Goal: Task Accomplishment & Management: Manage account settings

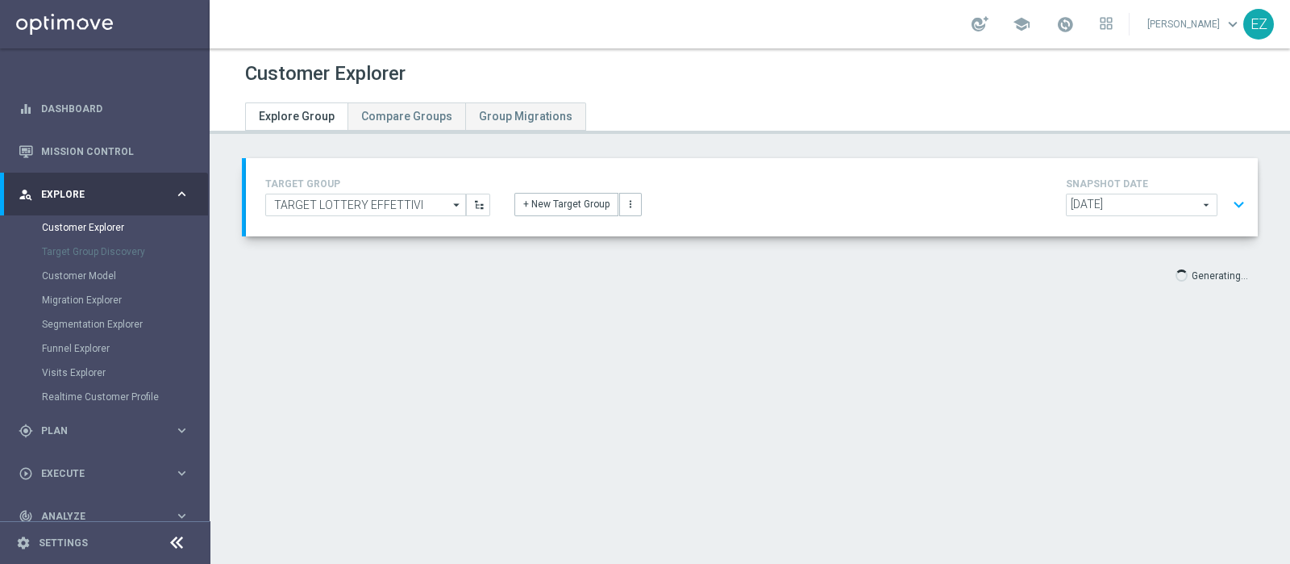
click at [1228, 202] on button "expand_more" at bounding box center [1239, 205] width 23 height 31
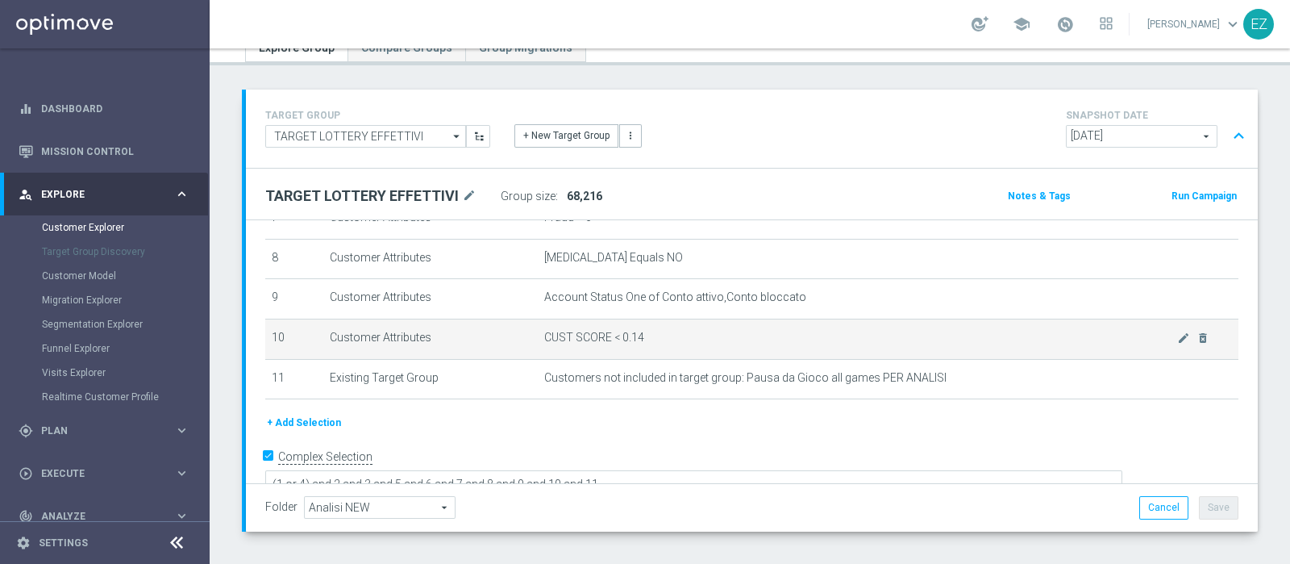
scroll to position [250, 0]
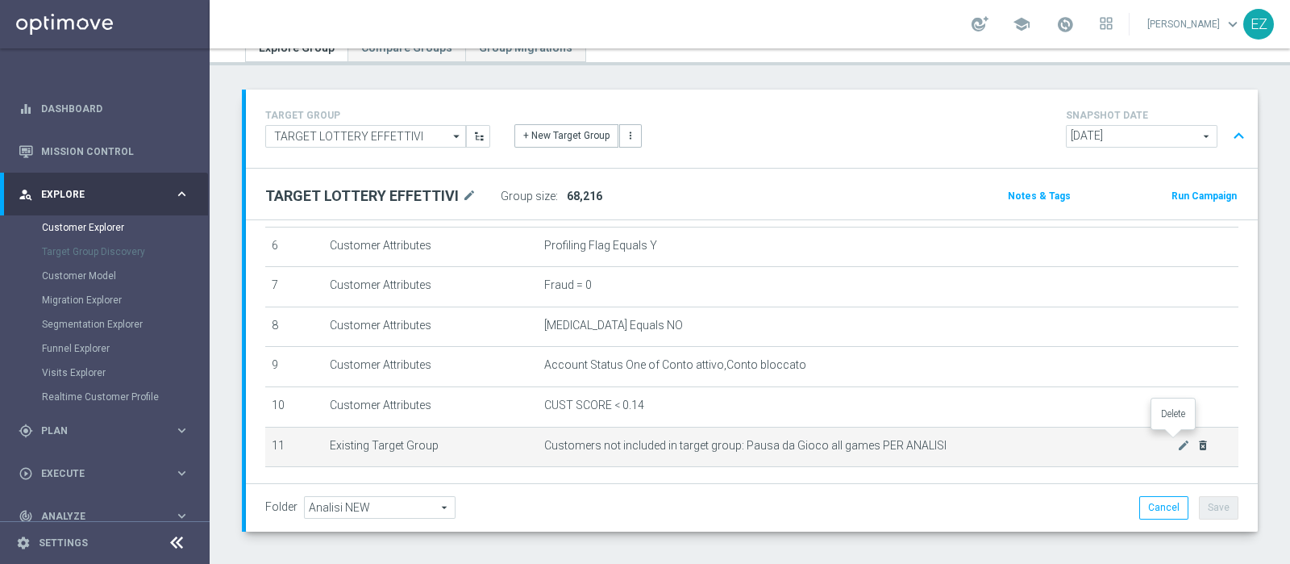
click at [1197, 439] on icon "delete_forever" at bounding box center [1203, 445] width 13 height 13
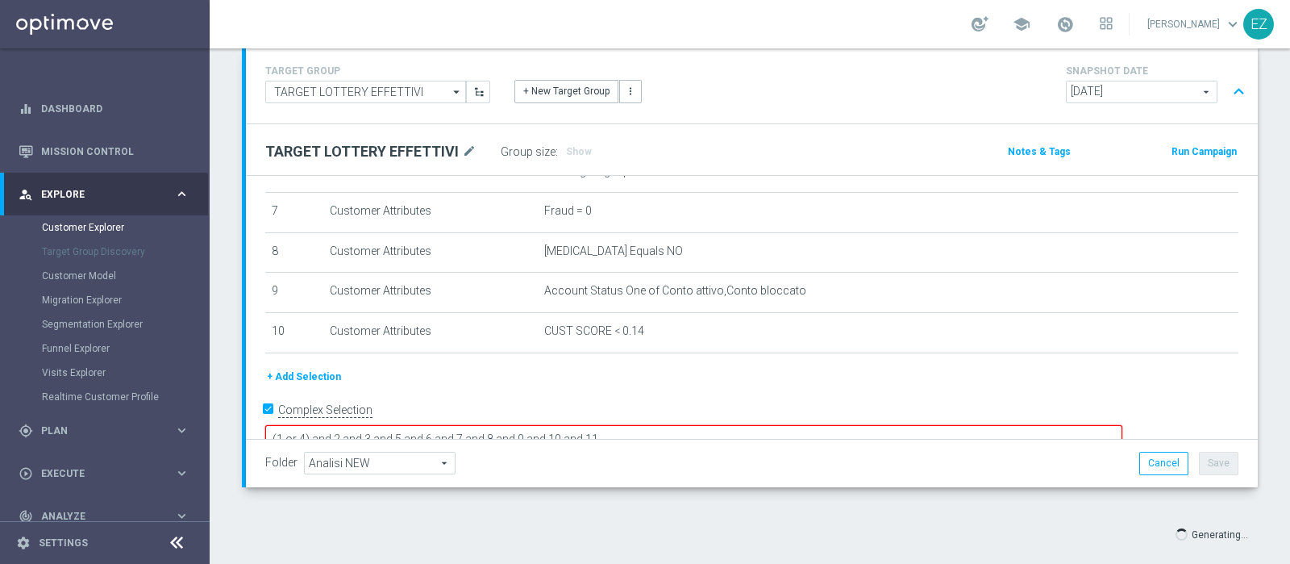
scroll to position [136, 0]
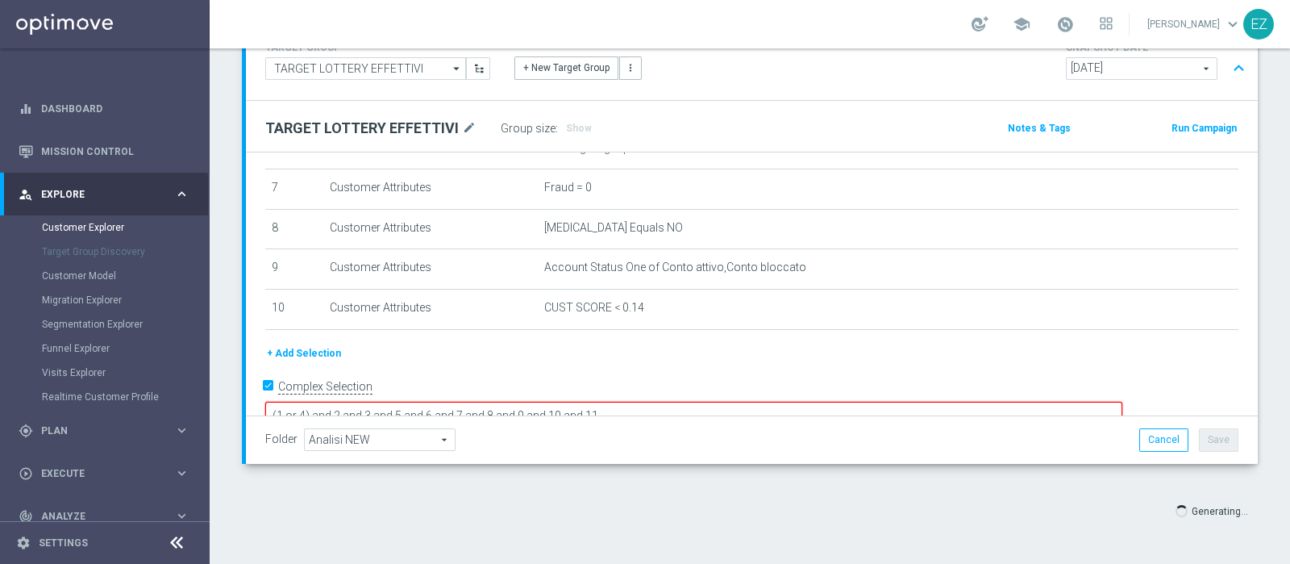
click at [723, 402] on textarea "(1 or 4) and 2 and 3 and 5 and 6 and 7 and 8 and 9 and 10 and 11" at bounding box center [693, 416] width 857 height 28
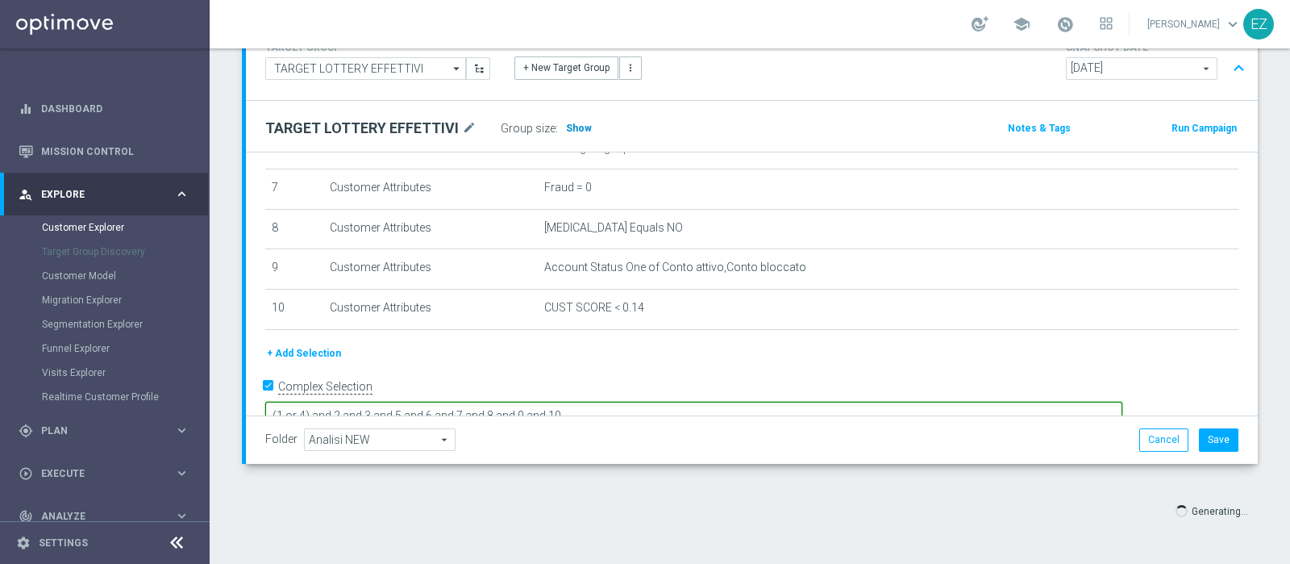
type textarea "(1 or 4) and 2 and 3 and 5 and 6 and 7 and 8 and 9 and 10"
click at [573, 132] on h3 "Show" at bounding box center [579, 128] width 29 height 18
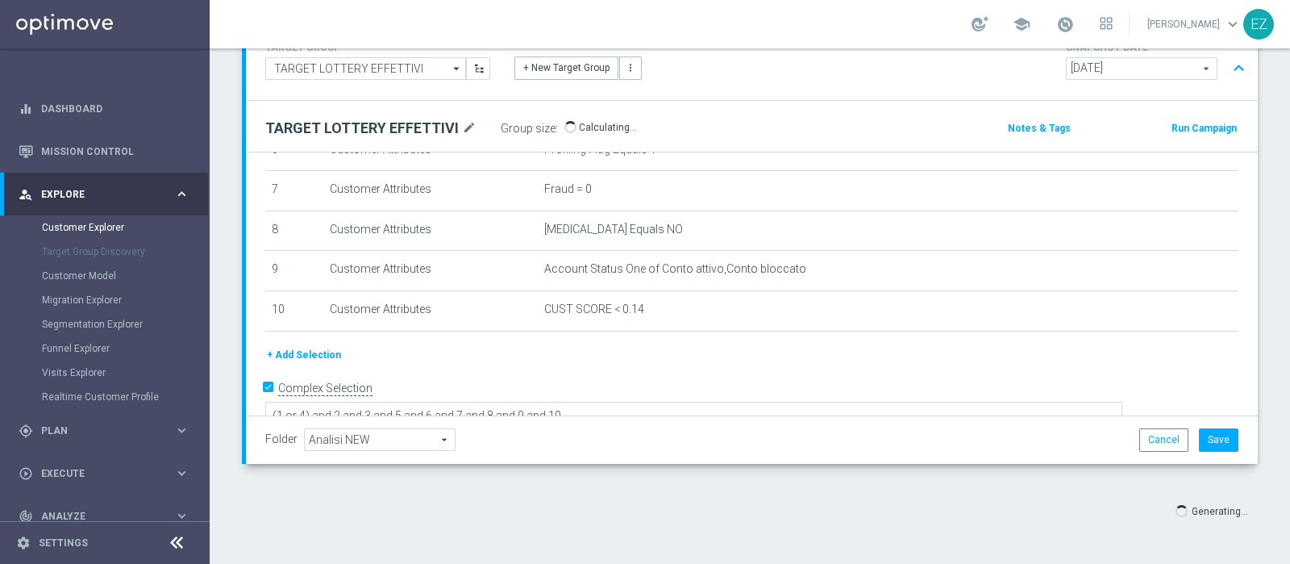
drag, startPoint x: 1273, startPoint y: 288, endPoint x: 1290, endPoint y: 208, distance: 81.6
click at [1290, 208] on div "Customer Explorer Explore Group Compare Groups Group Migrations TARGET GROUP TA…" at bounding box center [750, 305] width 1081 height 515
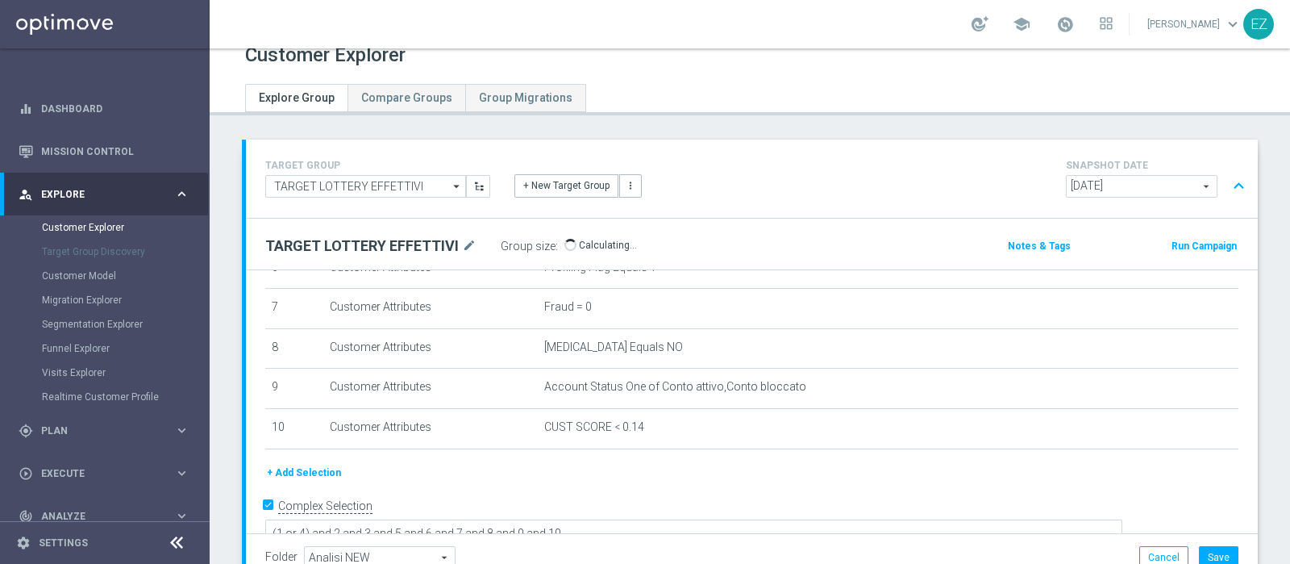
scroll to position [31, 0]
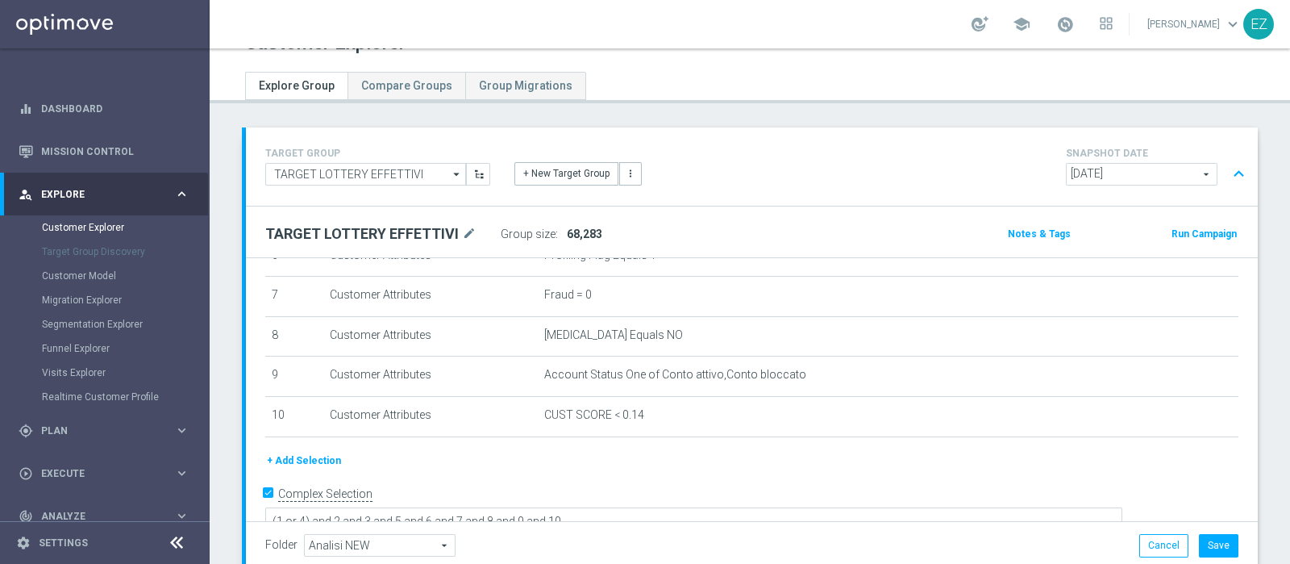
drag, startPoint x: 1282, startPoint y: 215, endPoint x: 1290, endPoint y: 240, distance: 26.0
click at [1290, 240] on div "Customer Explorer Explore Group Compare Groups Group Migrations TARGET GROUP TA…" at bounding box center [750, 305] width 1081 height 515
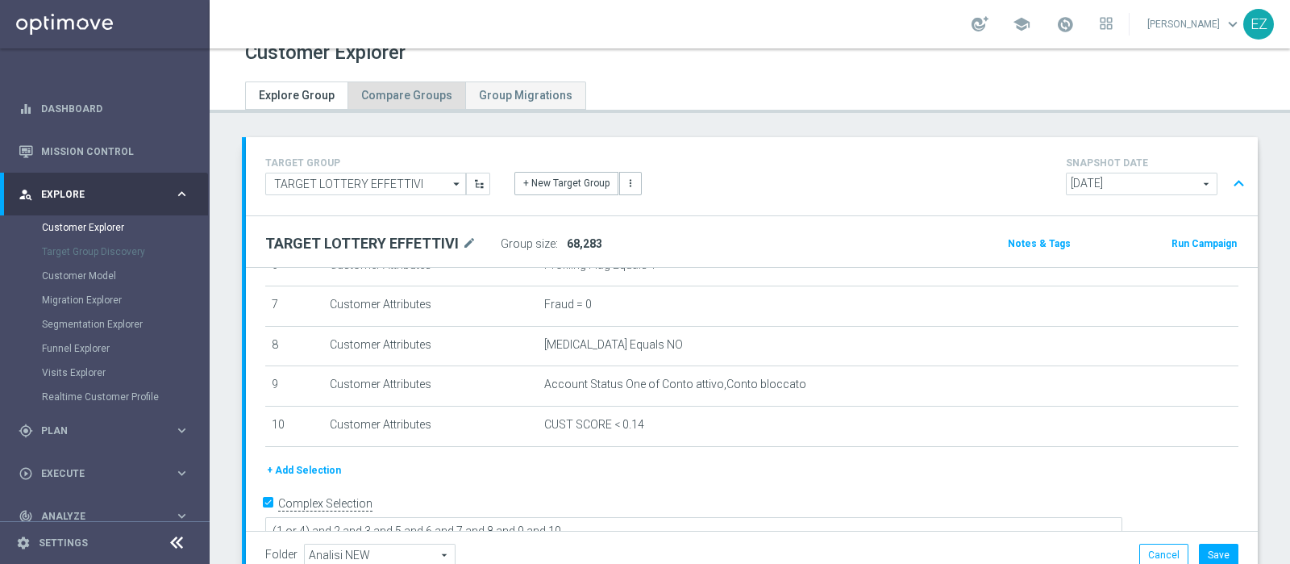
scroll to position [0, 0]
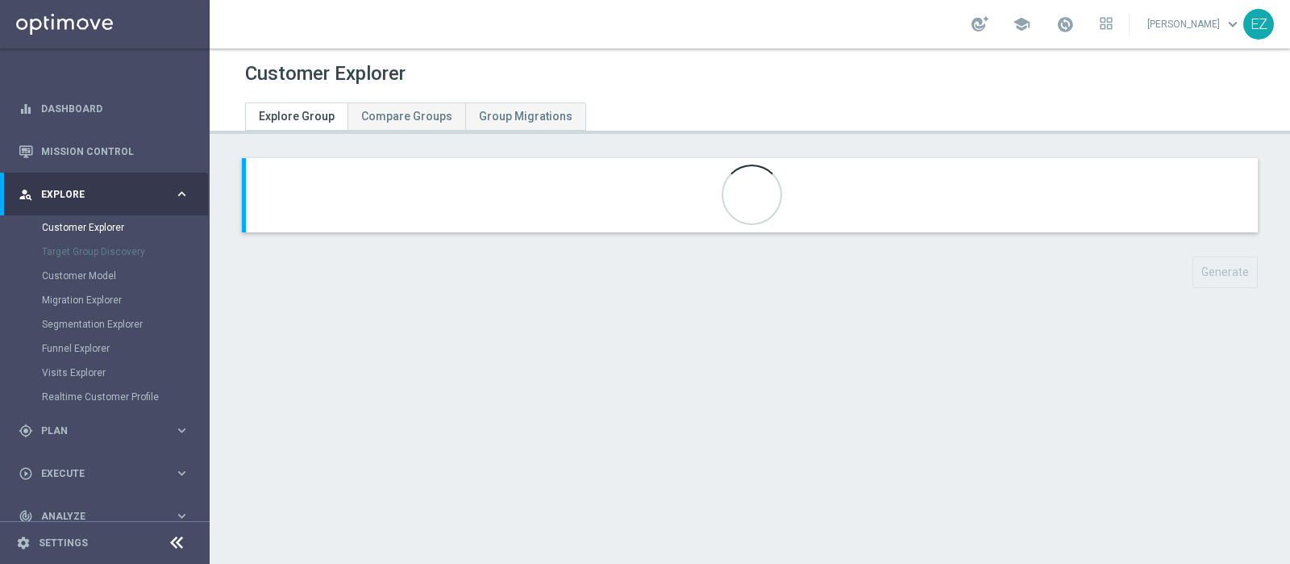
click at [259, 340] on div "Customer Explorer Explore Group Compare Groups Group Migrations Generate" at bounding box center [750, 305] width 1081 height 515
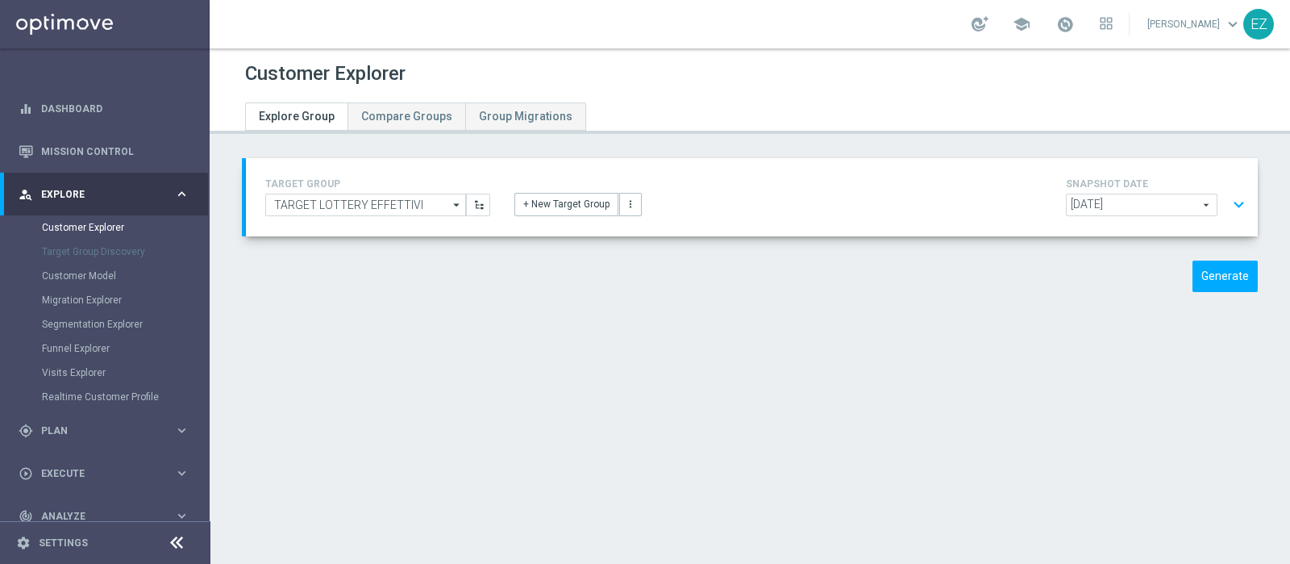
click at [1228, 204] on button "expand_more" at bounding box center [1239, 205] width 23 height 31
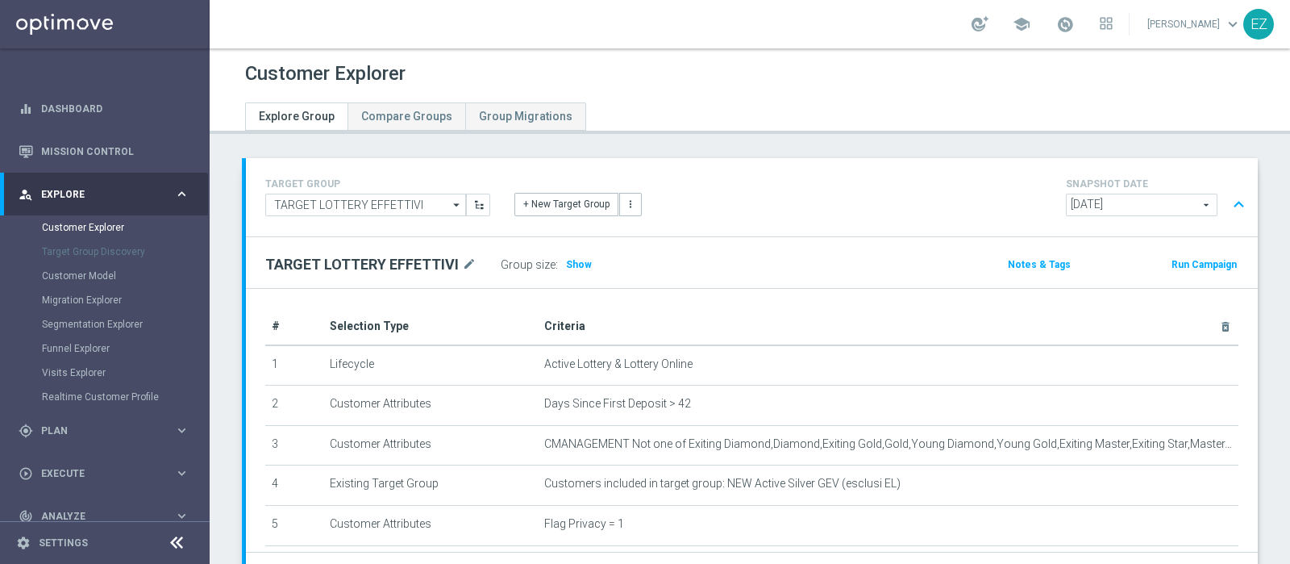
click at [1161, 207] on span "[DATE]" at bounding box center [1142, 204] width 150 height 21
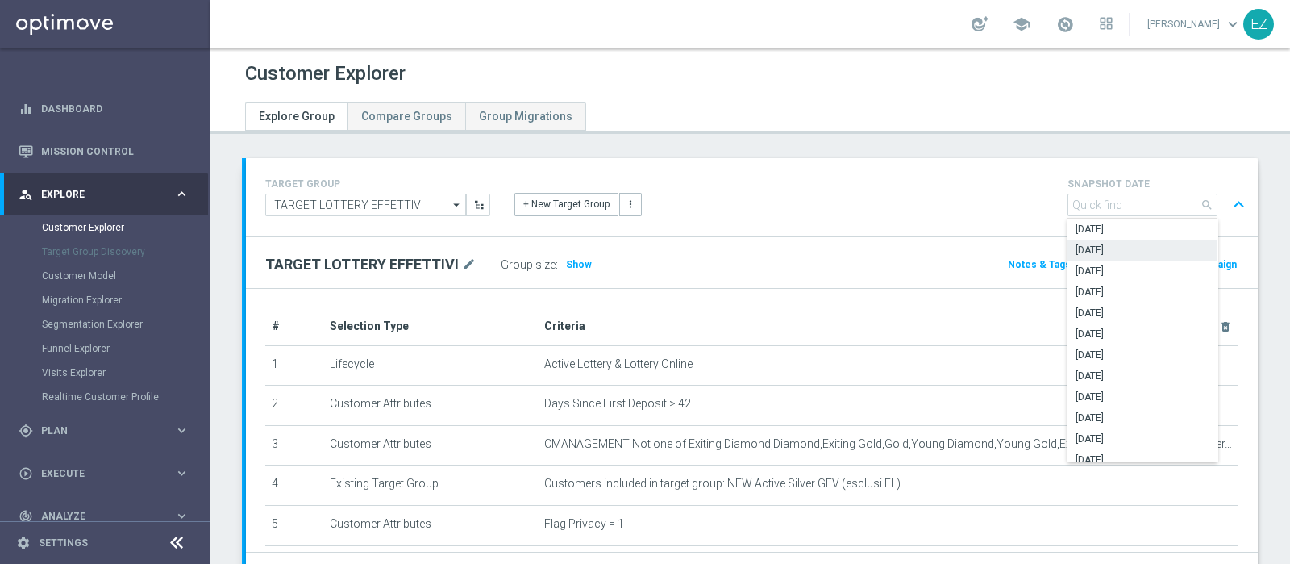
click at [874, 158] on div "TARGET GROUP TARGET LOTTERY EFFETTIVI TARGET LOTTERY EFFETTIVI arrow_drop_down …" at bounding box center [752, 197] width 1012 height 78
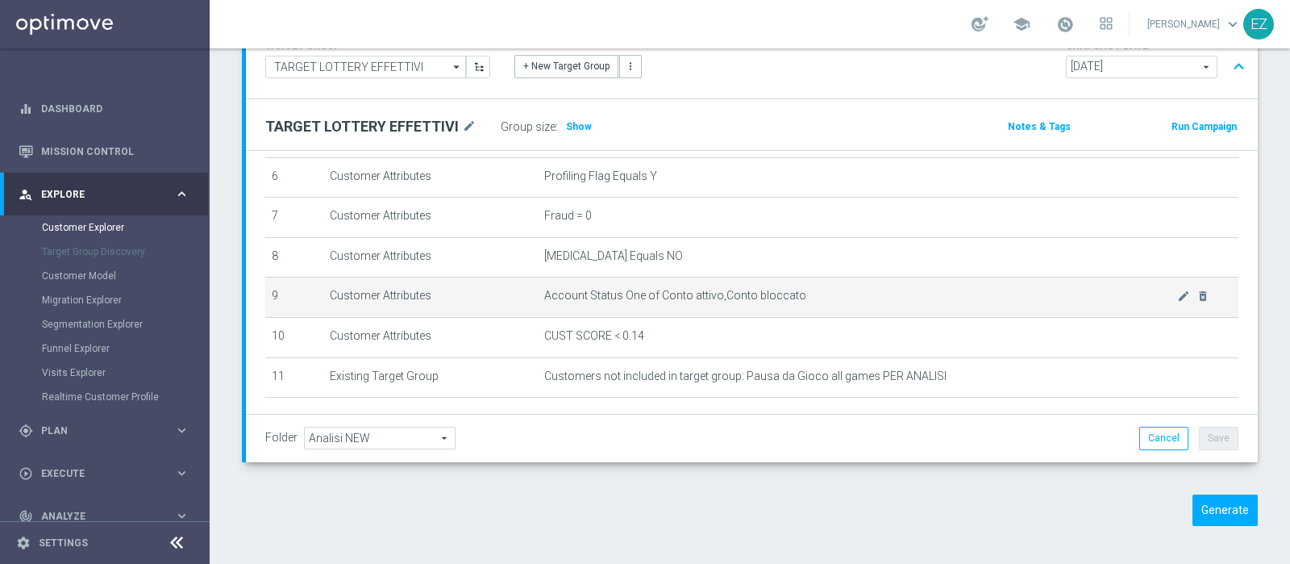
scroll to position [318, 0]
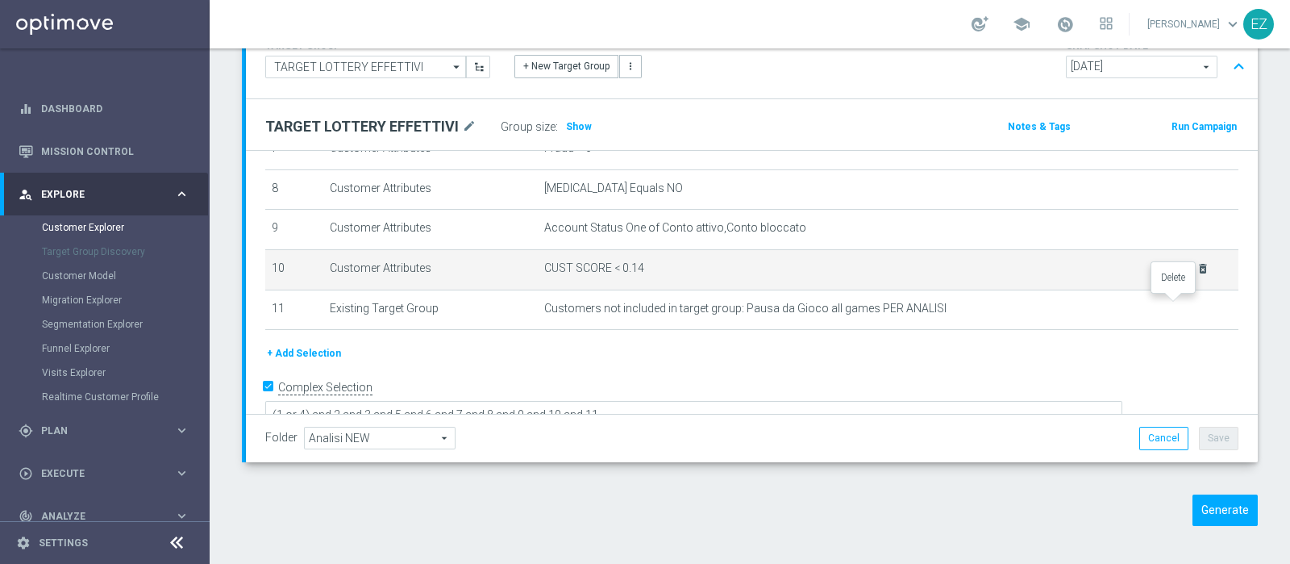
click at [0, 0] on icon "delete_forever" at bounding box center [0, 0] width 0 height 0
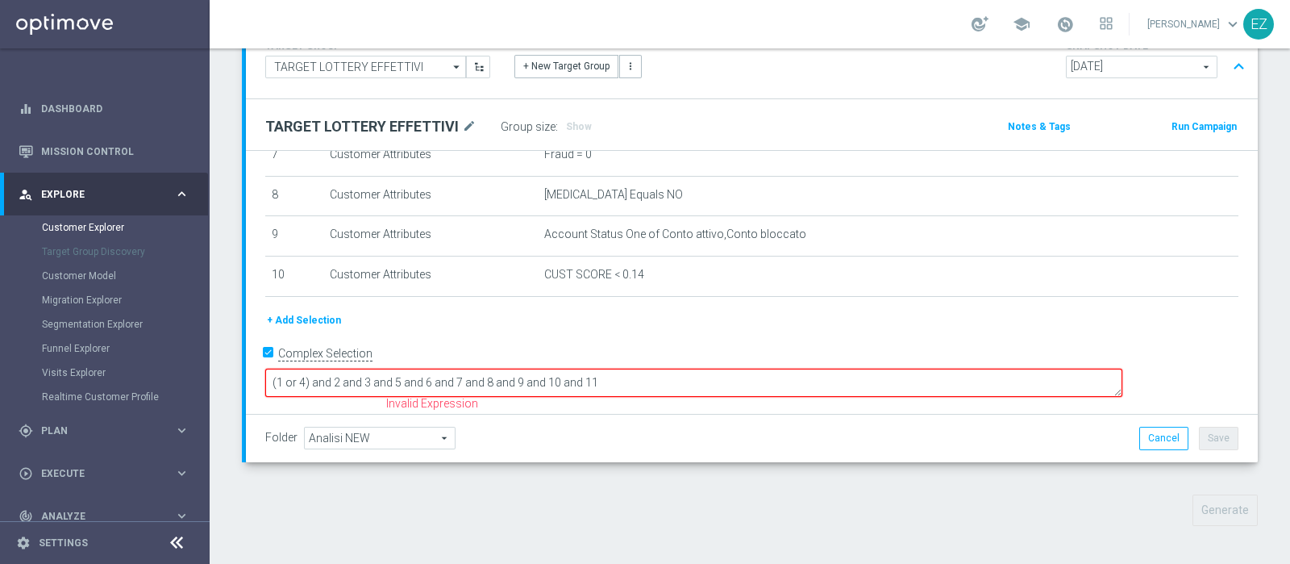
scroll to position [280, 0]
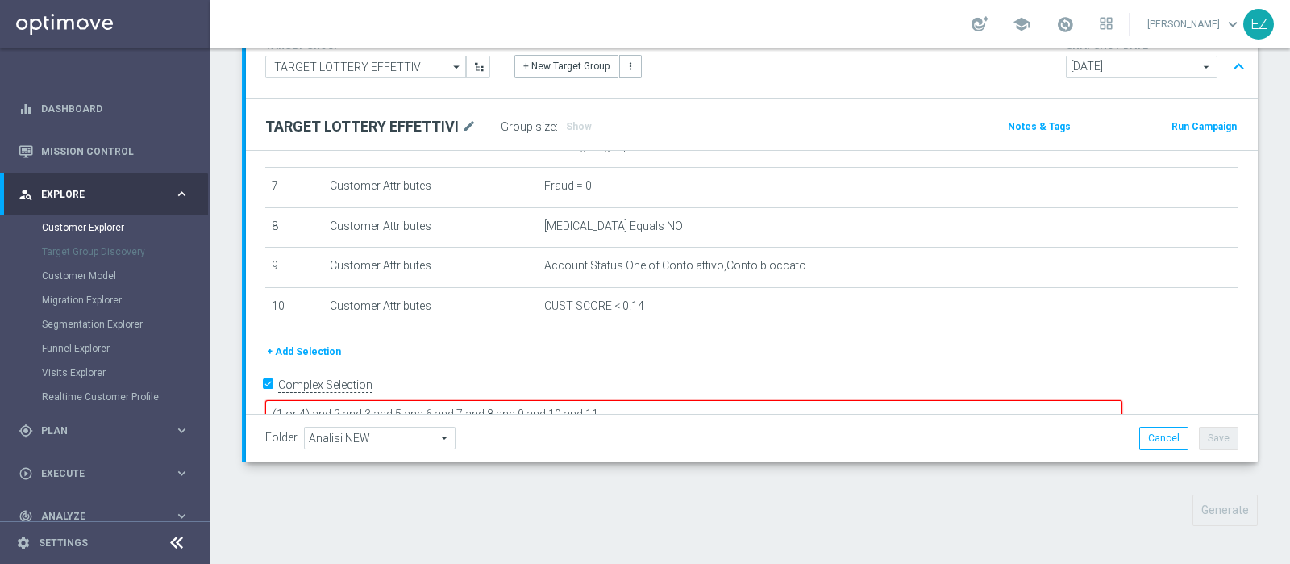
drag, startPoint x: 794, startPoint y: 373, endPoint x: 673, endPoint y: 377, distance: 121.8
click at [673, 400] on textarea "(1 or 4) and 2 and 3 and 5 and 6 and 7 and 8 and 9 and 10 and 11" at bounding box center [693, 414] width 857 height 28
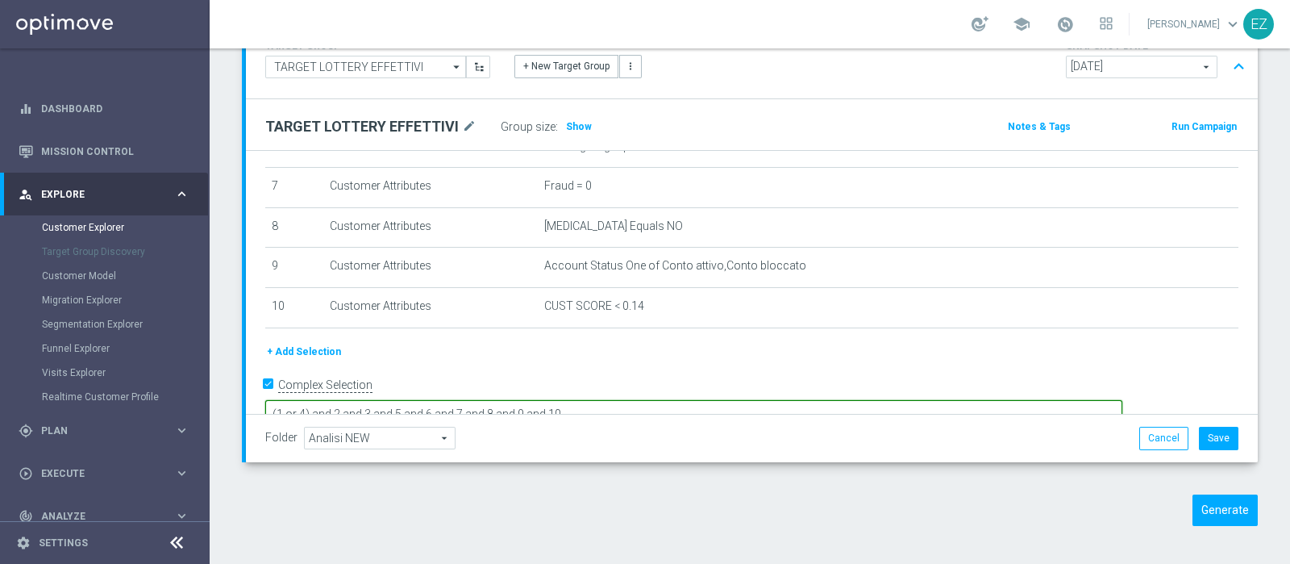
type textarea "(1 or 4) and 2 and 3 and 5 and 6 and 7 and 8 and 9 and 10"
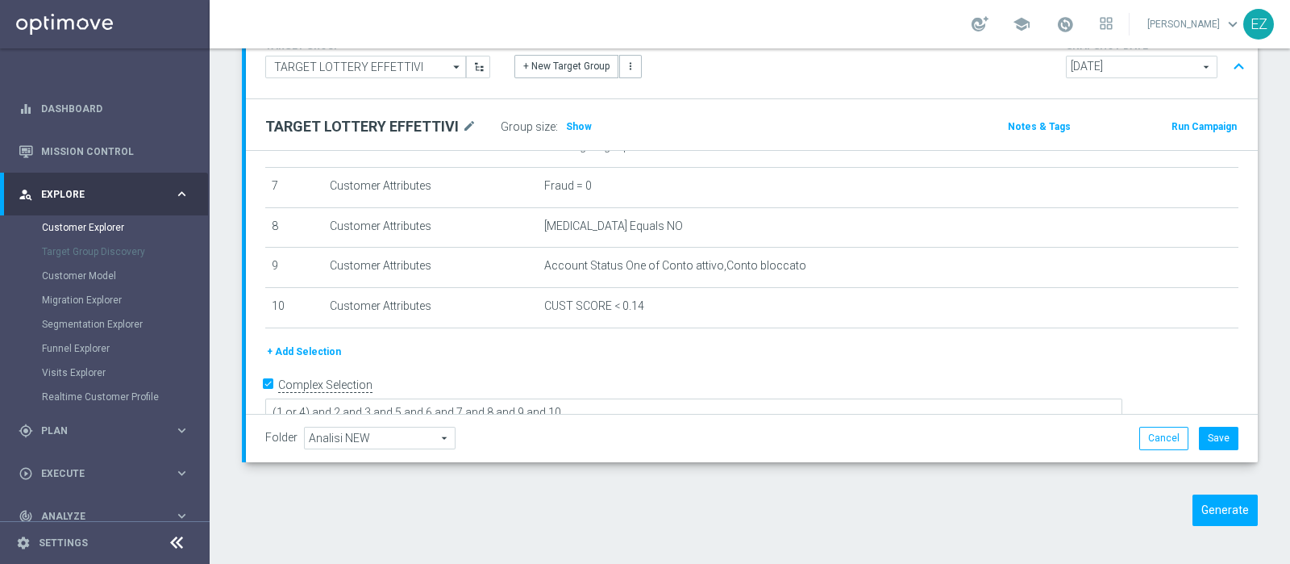
click at [778, 456] on div "Folder Analisi NEW Analisi NEW arrow_drop_down search Cancel Save Saving..." at bounding box center [752, 438] width 1012 height 48
click at [1202, 498] on button "Generate" at bounding box center [1225, 509] width 65 height 31
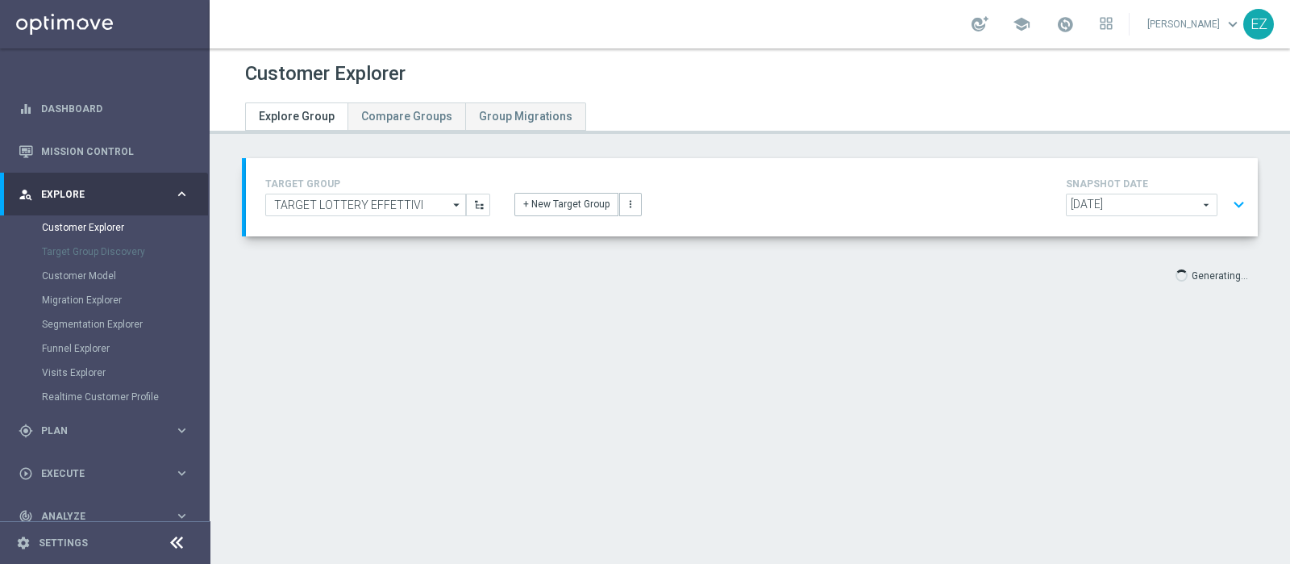
scroll to position [0, 0]
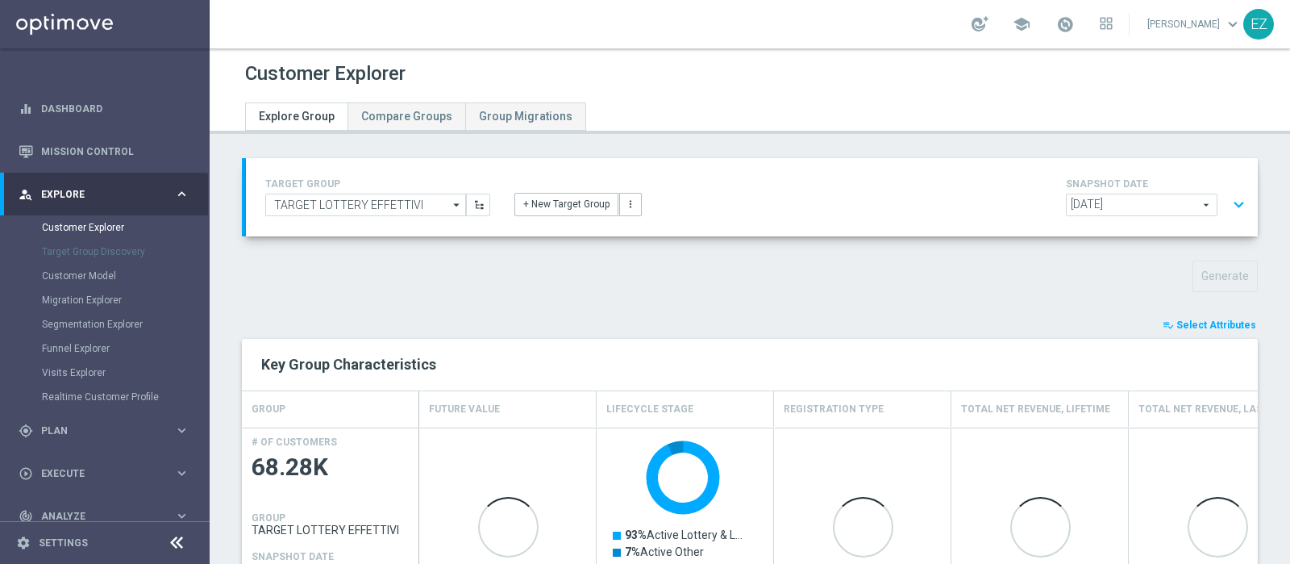
click at [1230, 324] on span "Select Attributes" at bounding box center [1217, 324] width 80 height 11
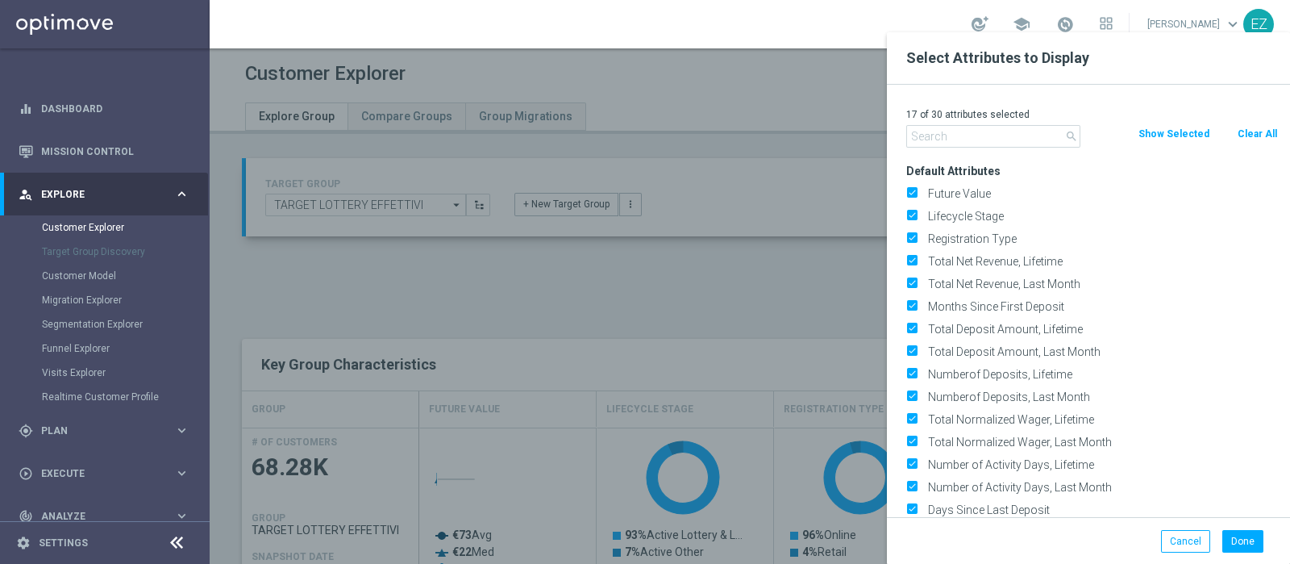
click at [1253, 133] on button "Clear All" at bounding box center [1257, 134] width 43 height 18
checkbox input "false"
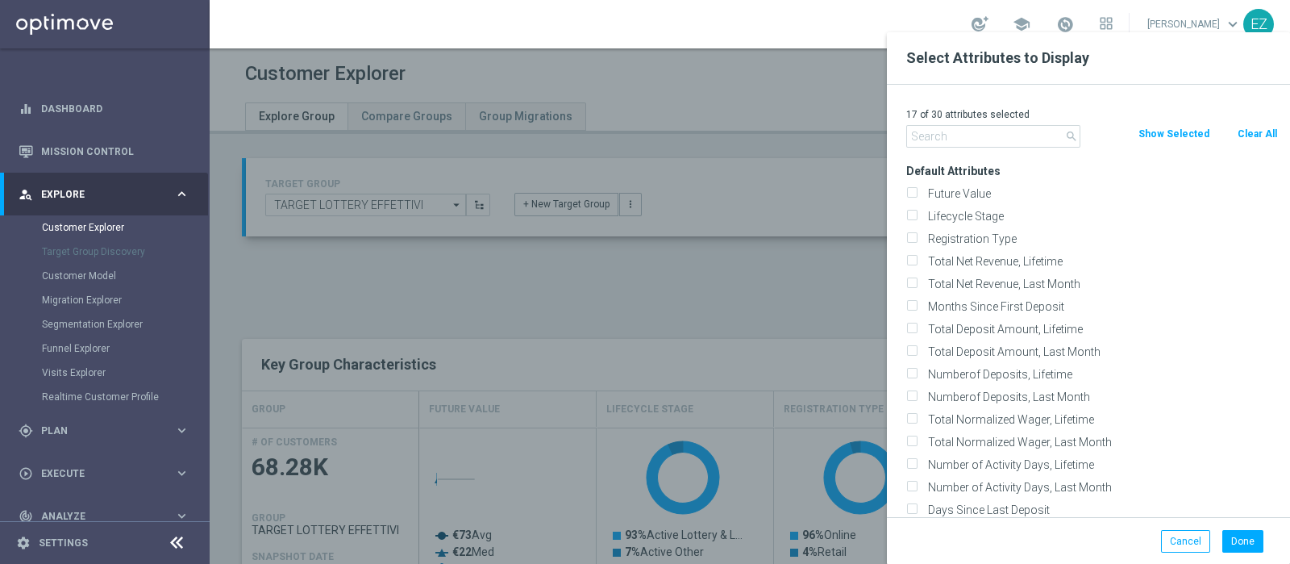
checkbox input "false"
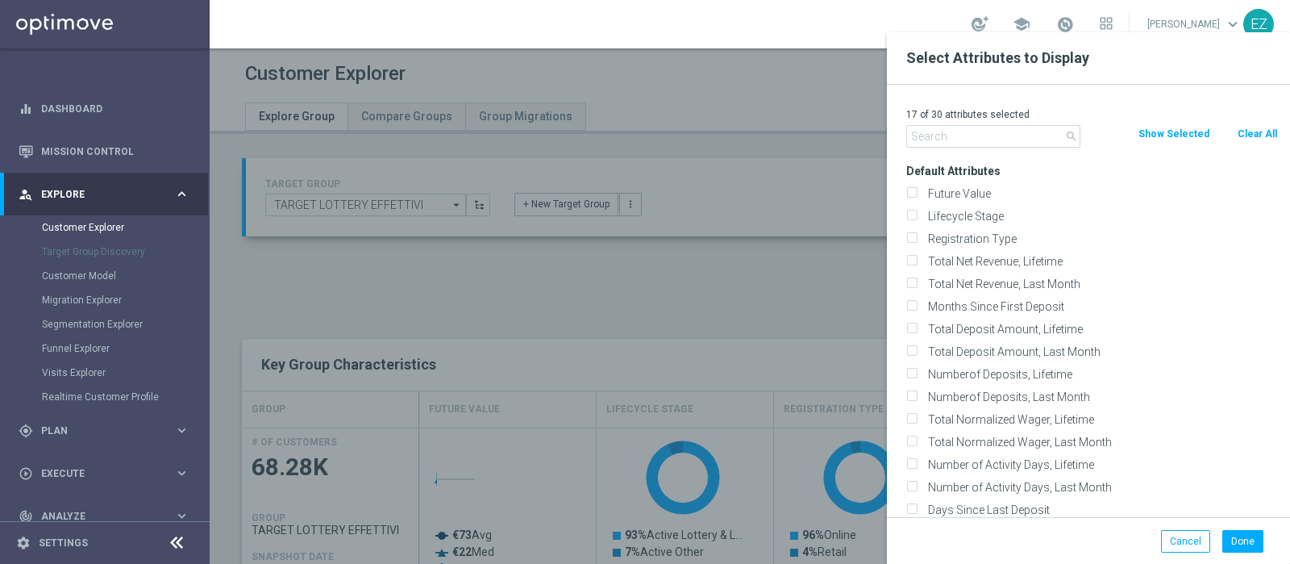
checkbox input "false"
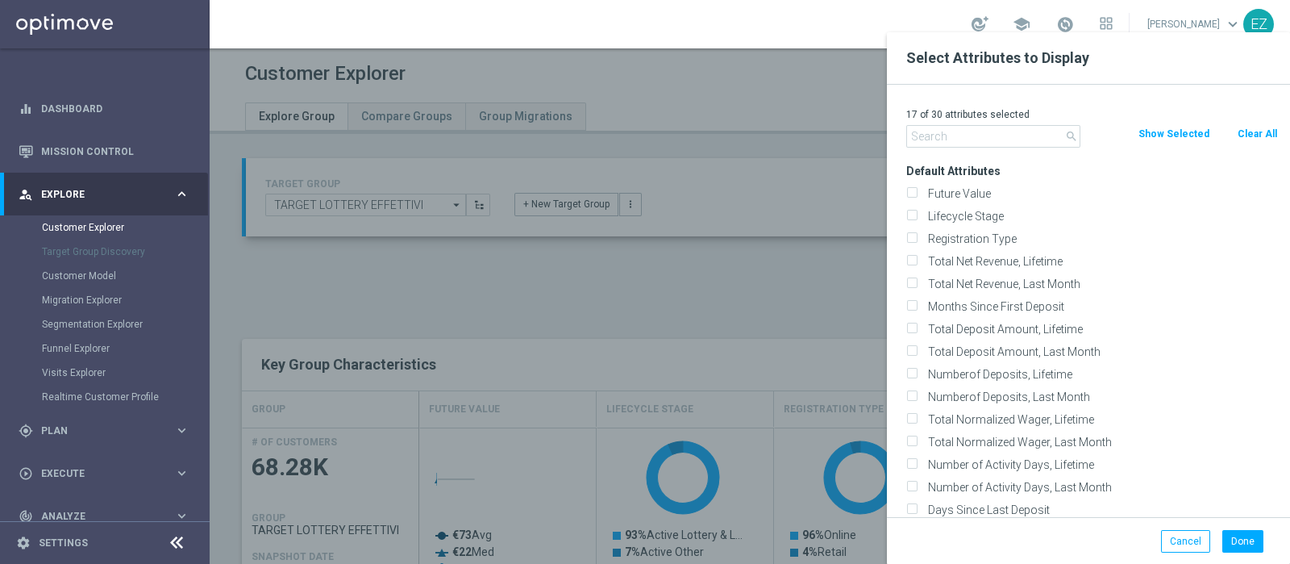
checkbox input "false"
click at [942, 219] on label "Lifecycle Stage" at bounding box center [1101, 216] width 356 height 15
click at [917, 219] on input "Lifecycle Stage" at bounding box center [912, 218] width 10 height 10
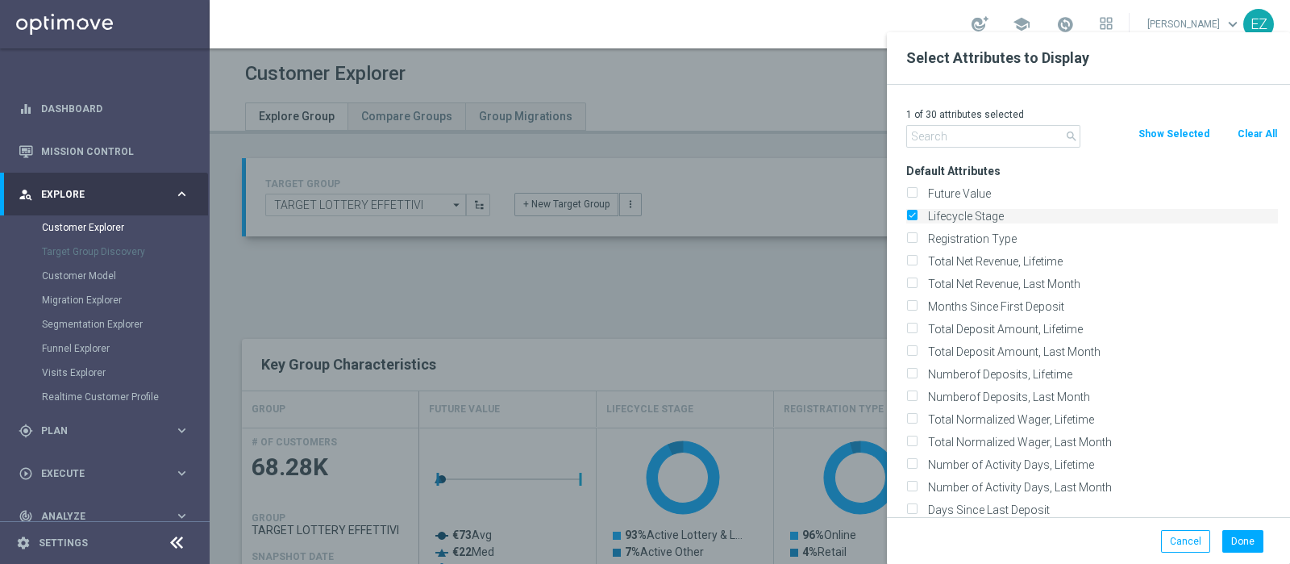
click at [935, 218] on label "Lifecycle Stage" at bounding box center [1101, 216] width 356 height 15
click at [917, 218] on input "Lifecycle Stage" at bounding box center [912, 218] width 10 height 10
click at [935, 218] on label "Lifecycle Stage" at bounding box center [1101, 216] width 356 height 15
click at [917, 218] on input "Lifecycle Stage" at bounding box center [912, 218] width 10 height 10
checkbox input "true"
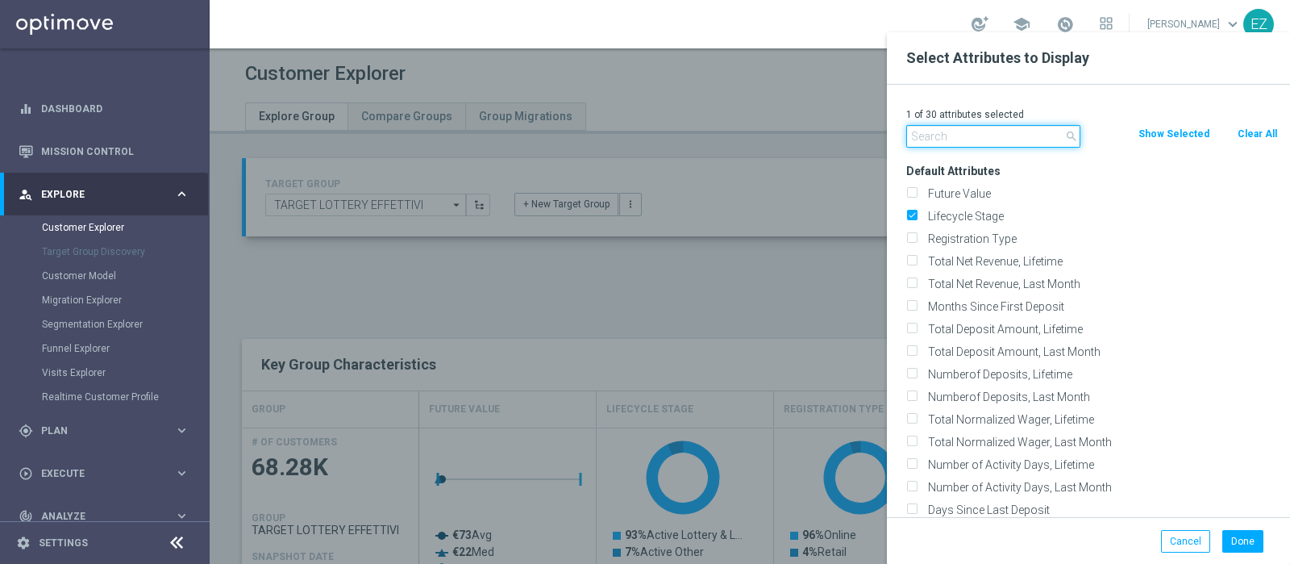
click at [944, 131] on input "text" at bounding box center [994, 136] width 174 height 23
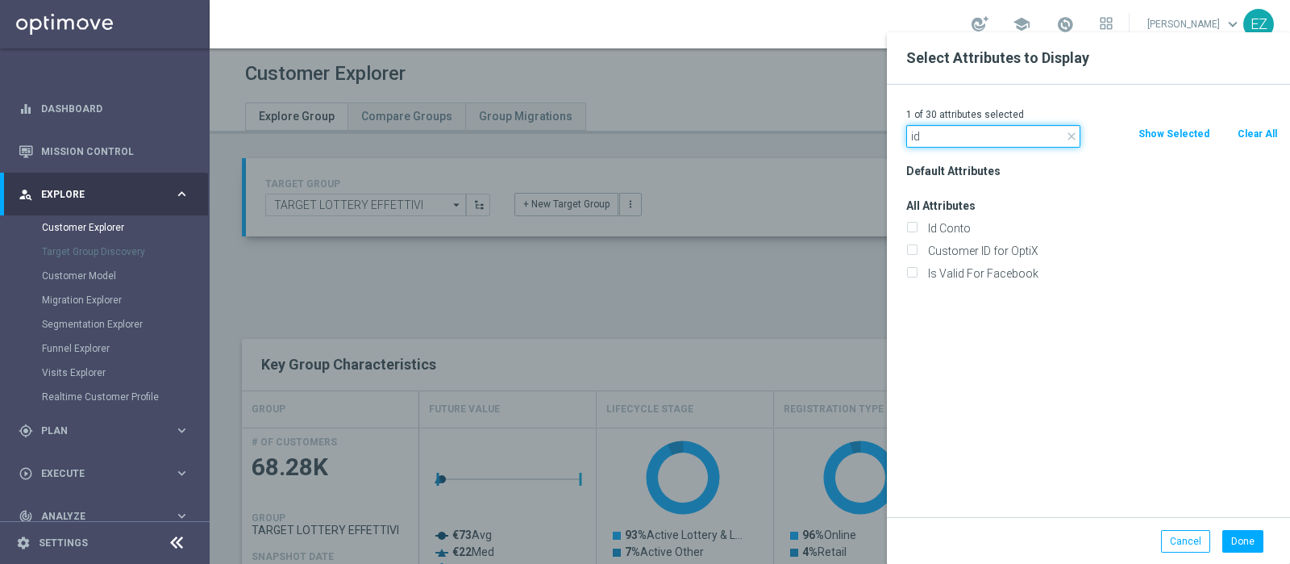
type input "id"
click at [948, 214] on div "All Attributes Id Conto Customer ID for OptiX Is Valid For Facebook" at bounding box center [1092, 239] width 396 height 90
click at [944, 219] on div "Id Conto" at bounding box center [1092, 228] width 396 height 23
click at [943, 227] on label "Id Conto" at bounding box center [1101, 228] width 356 height 15
click at [917, 227] on input "Id Conto" at bounding box center [912, 230] width 10 height 10
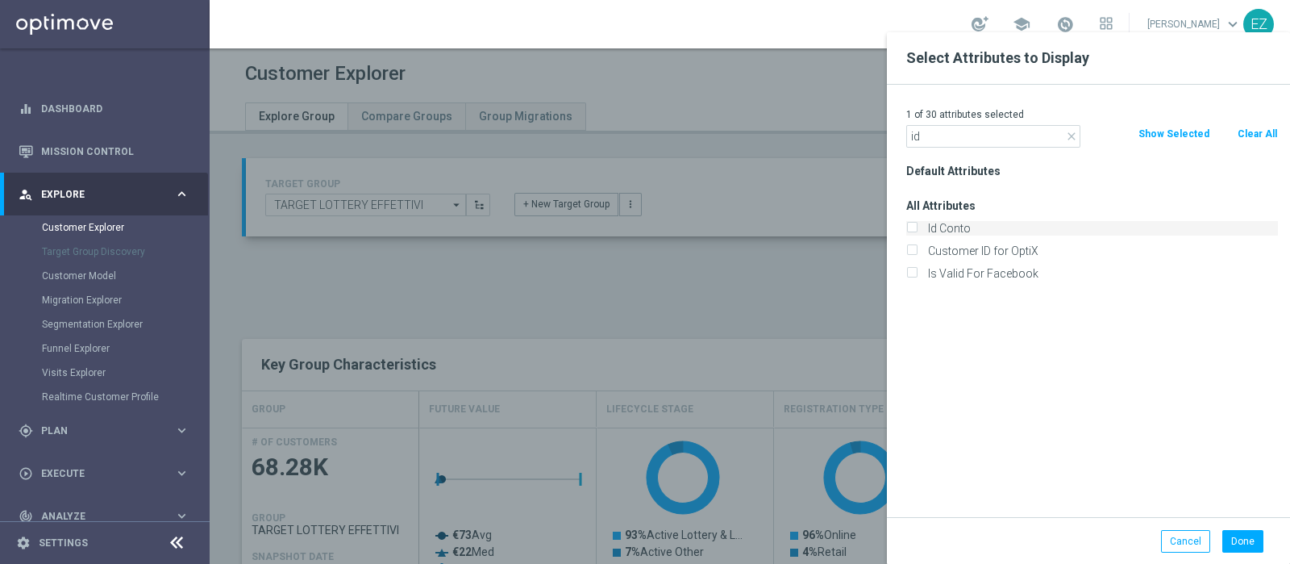
checkbox input "true"
click at [1228, 546] on button "Done" at bounding box center [1243, 541] width 41 height 23
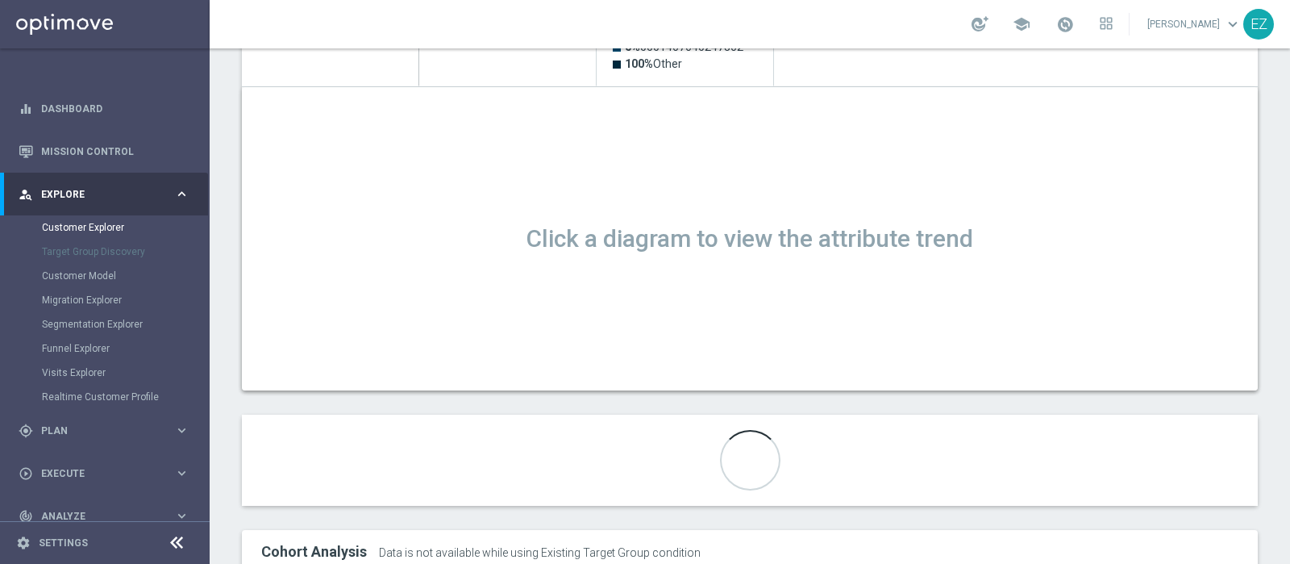
scroll to position [569, 0]
